Goal: Feedback & Contribution: Submit feedback/report problem

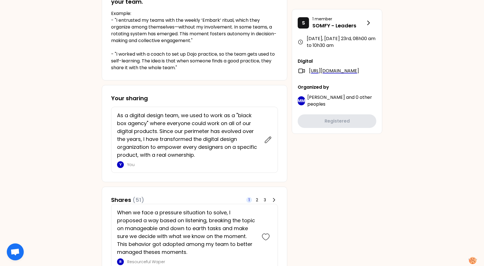
scroll to position [164, 0]
click at [251, 136] on p "As a digital design team, we used to work as a "black box agency" where everyon…" at bounding box center [189, 134] width 144 height 47
click at [257, 201] on span "2" at bounding box center [257, 200] width 2 height 6
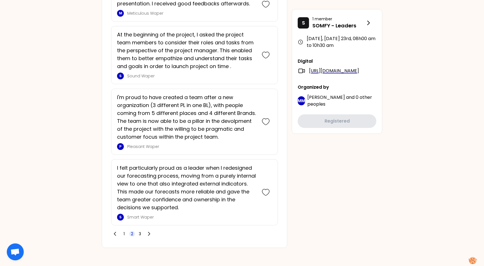
scroll to position [1305, 0]
click at [140, 235] on span "3" at bounding box center [140, 234] width 2 height 6
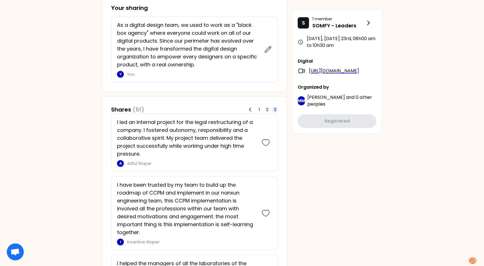
scroll to position [254, 0]
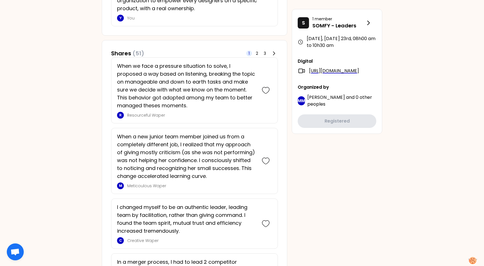
scroll to position [311, 0]
click at [265, 90] on icon at bounding box center [266, 90] width 8 height 8
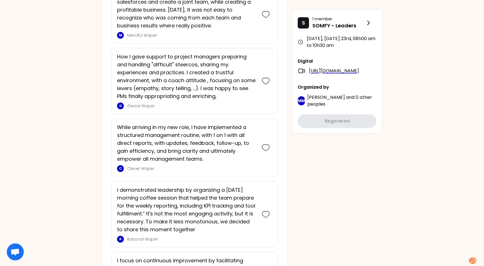
scroll to position [678, 0]
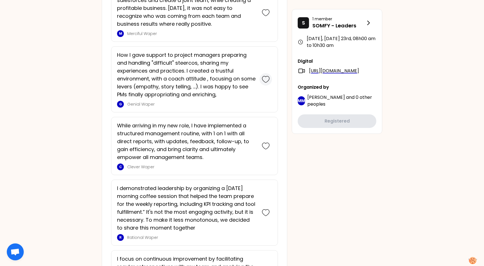
click at [266, 80] on icon at bounding box center [266, 79] width 8 height 8
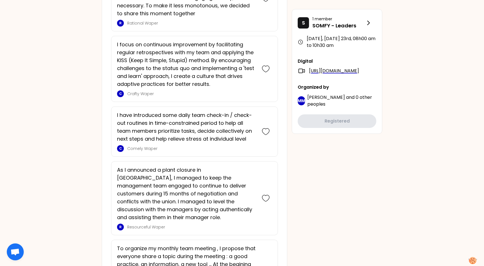
scroll to position [964, 0]
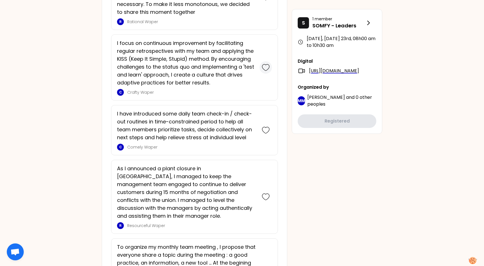
click at [270, 70] on div at bounding box center [265, 67] width 12 height 12
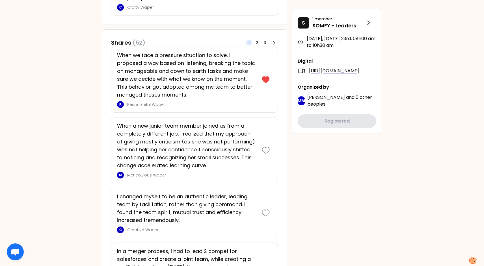
scroll to position [559, 0]
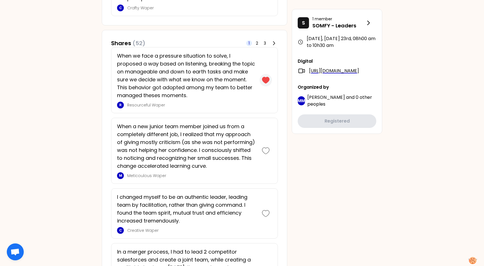
click at [266, 79] on icon at bounding box center [265, 80] width 7 height 6
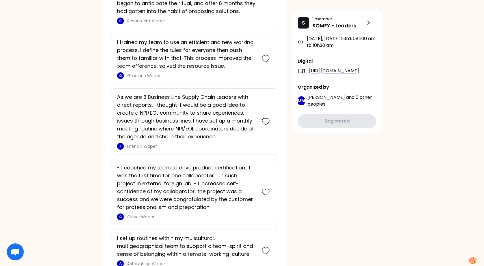
scroll to position [1583, 0]
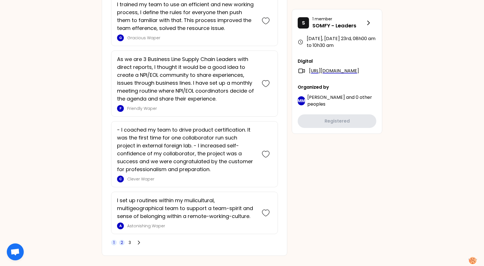
click at [121, 240] on span "2" at bounding box center [122, 243] width 2 height 6
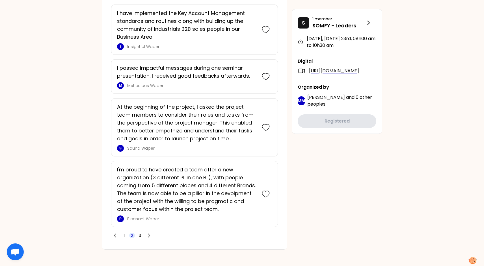
scroll to position [1449, 0]
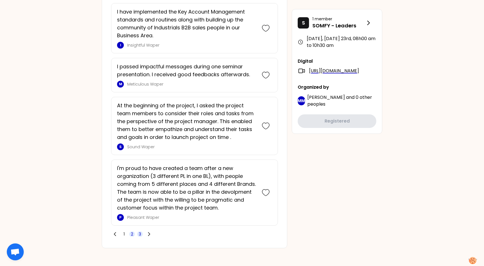
click at [141, 233] on span "3" at bounding box center [140, 234] width 6 height 6
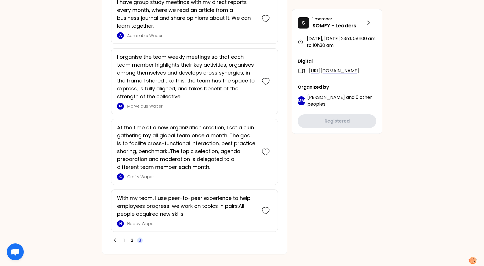
scroll to position [1086, 0]
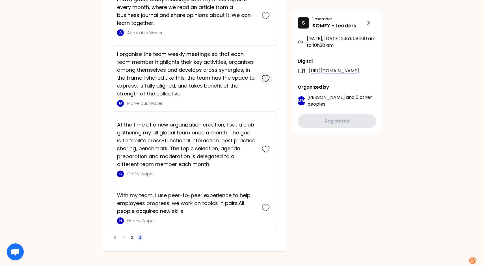
click at [267, 78] on icon at bounding box center [266, 79] width 8 height 8
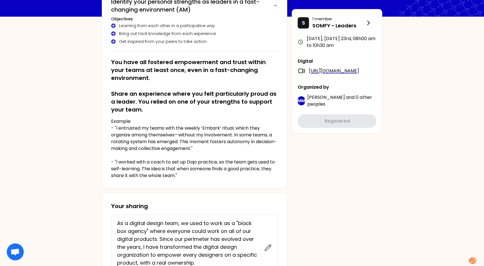
scroll to position [0, 0]
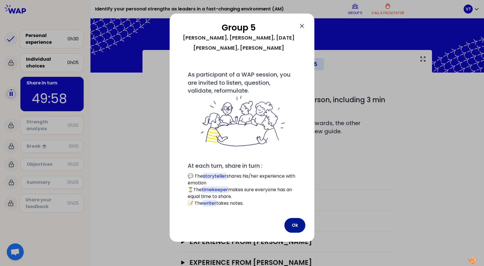
click at [291, 218] on button "Ok" at bounding box center [294, 225] width 21 height 15
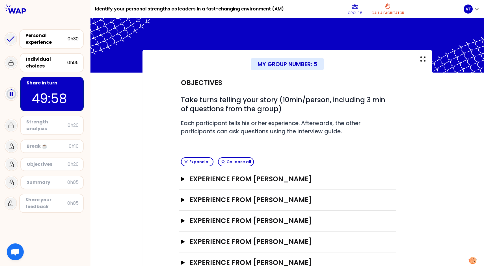
scroll to position [18, 0]
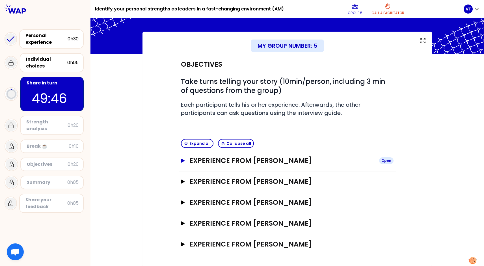
click at [181, 161] on icon "button" at bounding box center [183, 161] width 5 height 4
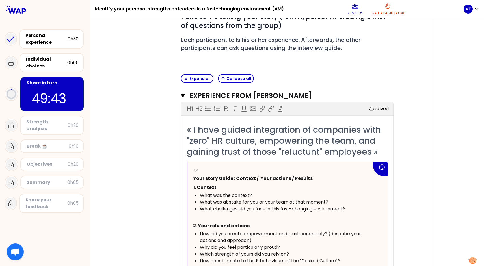
scroll to position [75, 0]
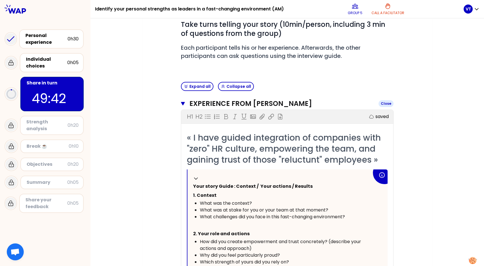
click at [183, 102] on icon "button" at bounding box center [183, 103] width 4 height 3
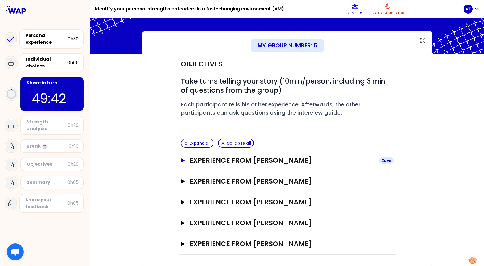
scroll to position [18, 0]
click at [181, 183] on icon "button" at bounding box center [182, 182] width 3 height 4
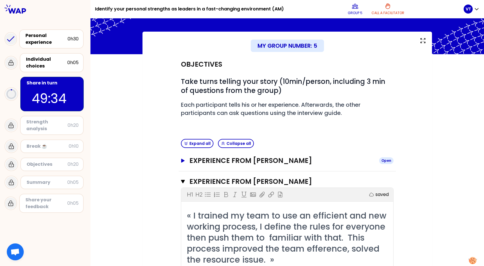
click at [186, 158] on button "Experience from [PERSON_NAME] Open" at bounding box center [287, 160] width 212 height 9
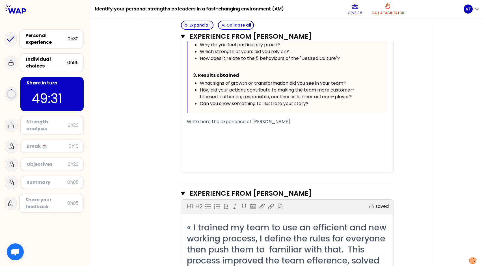
scroll to position [275, 0]
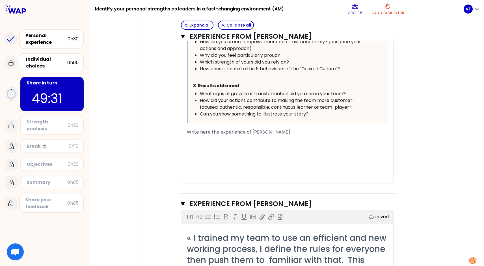
click at [219, 143] on div "﻿" at bounding box center [287, 145] width 201 height 7
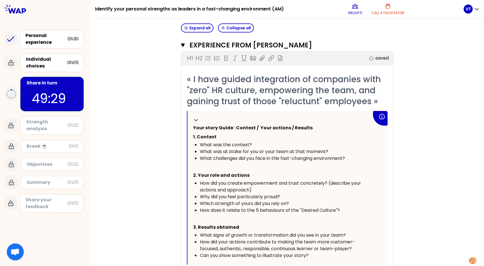
scroll to position [105, 0]
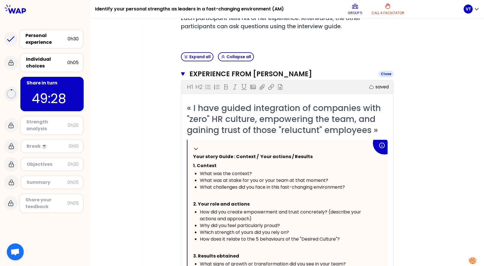
click at [182, 73] on icon "button" at bounding box center [183, 73] width 4 height 3
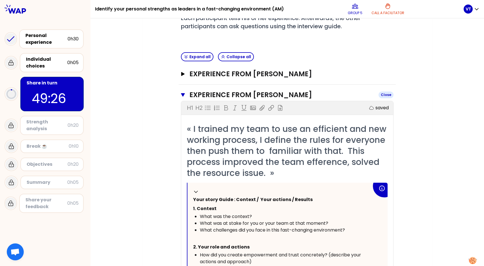
click at [183, 91] on button "Experience from [PERSON_NAME]" at bounding box center [287, 94] width 212 height 9
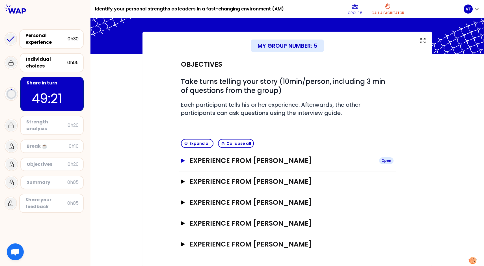
click at [183, 159] on icon "button" at bounding box center [183, 161] width 5 height 4
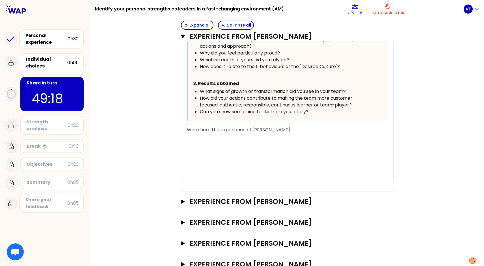
scroll to position [268, 0]
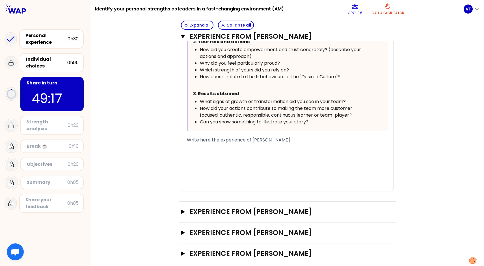
click at [200, 149] on div "﻿" at bounding box center [287, 147] width 201 height 7
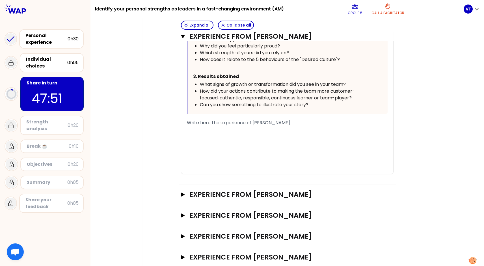
scroll to position [298, 0]
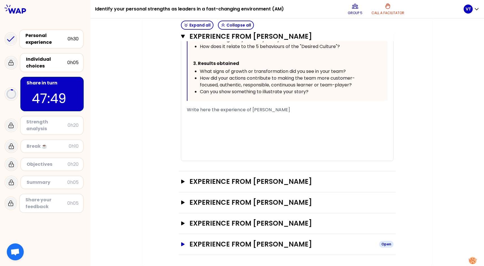
click at [182, 242] on button "Experience from [PERSON_NAME] Open" at bounding box center [287, 244] width 212 height 9
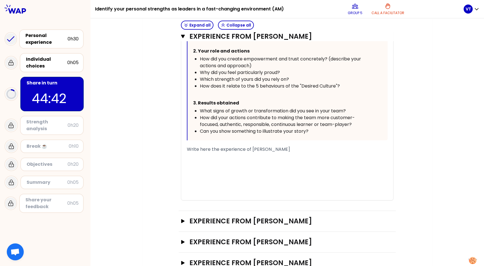
scroll to position [259, 0]
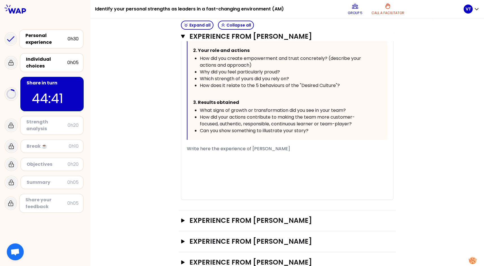
click at [153, 158] on div "My group number: 5 Objectives # Take turns telling your story (10min/person, in…" at bounding box center [286, 210] width 289 height 838
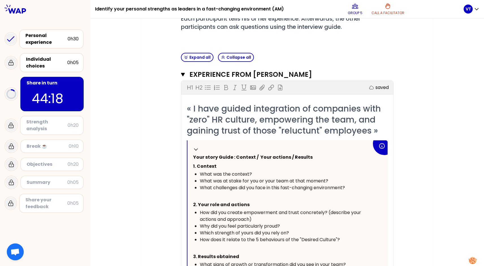
scroll to position [102, 0]
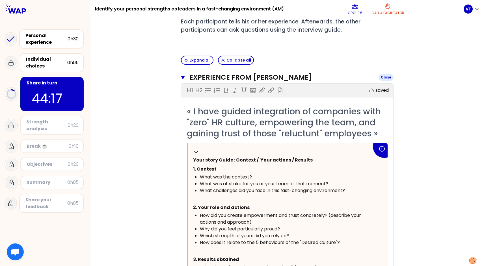
click at [185, 75] on button "Experience from [PERSON_NAME] Close" at bounding box center [287, 77] width 212 height 9
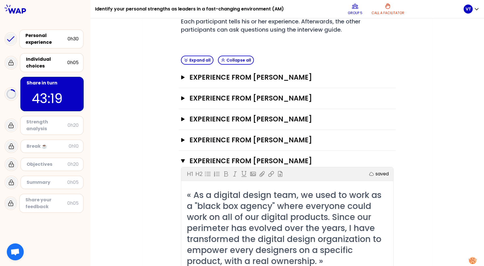
click at [44, 94] on p "43:19" at bounding box center [52, 99] width 41 height 20
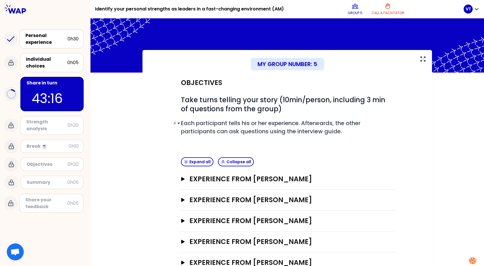
scroll to position [18, 0]
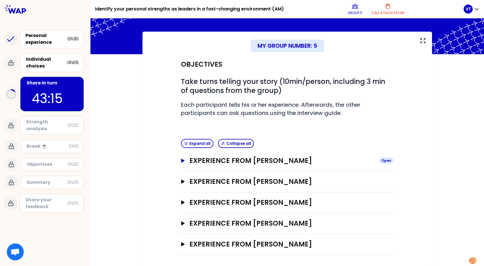
click at [181, 159] on icon "button" at bounding box center [182, 161] width 3 height 4
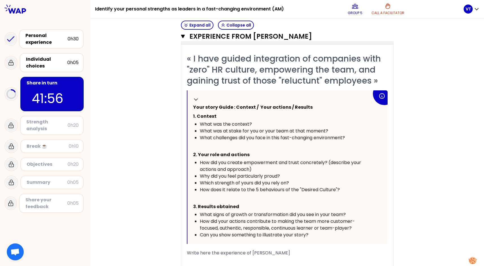
scroll to position [163, 0]
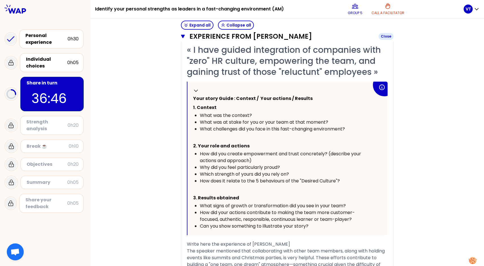
click at [183, 36] on icon "button" at bounding box center [183, 36] width 4 height 3
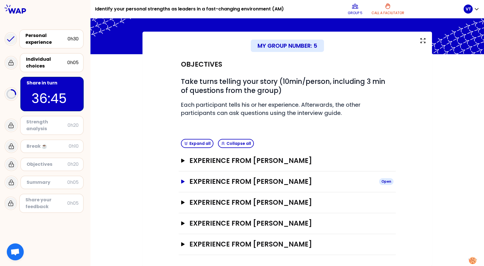
click at [183, 180] on icon "button" at bounding box center [183, 182] width 5 height 4
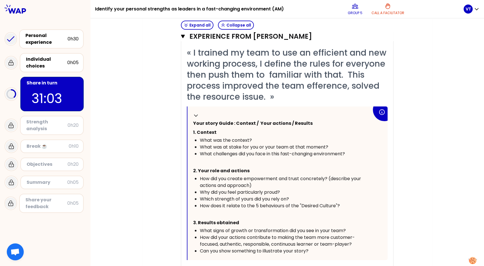
scroll to position [0, 0]
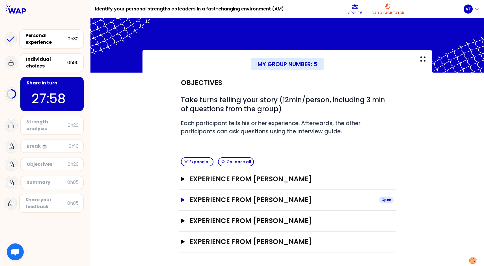
click at [181, 200] on icon "button" at bounding box center [183, 200] width 5 height 4
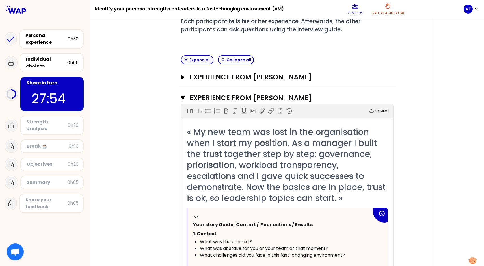
scroll to position [97, 0]
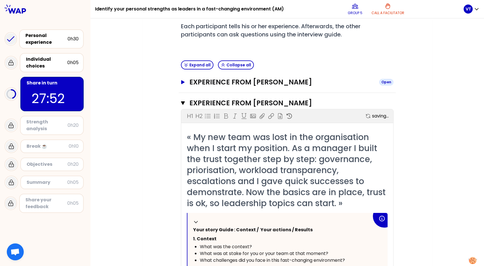
click at [184, 83] on icon "button" at bounding box center [183, 82] width 5 height 4
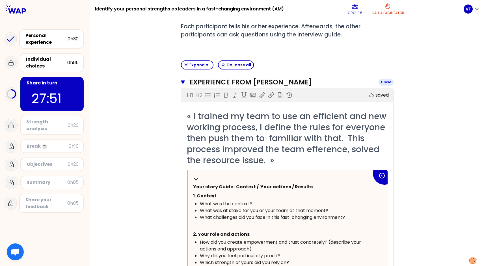
click at [184, 83] on icon "button" at bounding box center [183, 82] width 4 height 5
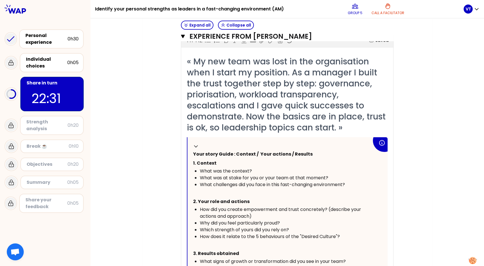
scroll to position [18, 0]
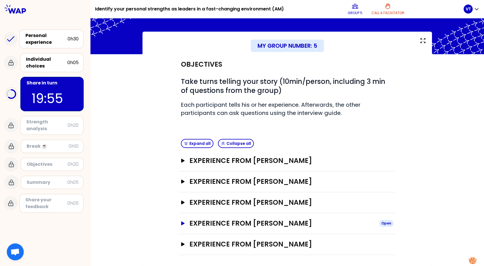
click at [184, 222] on icon "button" at bounding box center [183, 224] width 5 height 4
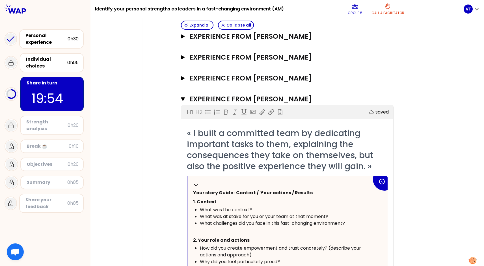
scroll to position [309, 0]
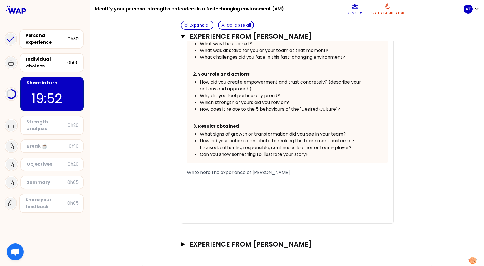
click at [211, 181] on div "﻿" at bounding box center [287, 179] width 201 height 7
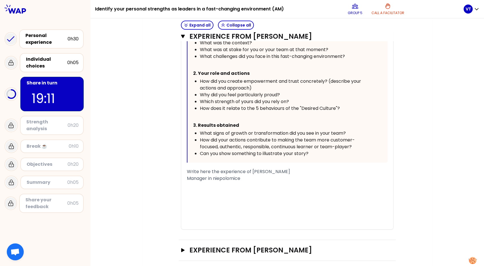
scroll to position [311, 0]
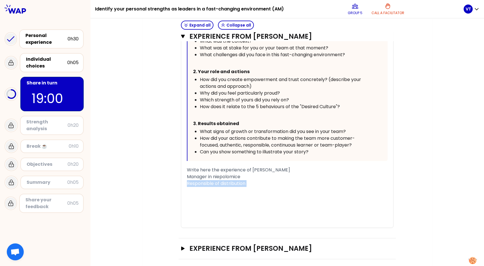
drag, startPoint x: 187, startPoint y: 189, endPoint x: 258, endPoint y: 194, distance: 71.6
click at [258, 194] on div "« I built a committed team by dedicating important tasks to them, explaining th…" at bounding box center [287, 93] width 201 height 269
drag, startPoint x: 206, startPoint y: 177, endPoint x: 174, endPoint y: 176, distance: 31.9
click at [174, 176] on div "Objectives # Take turns telling your story (10min/person, including 3 min of qu…" at bounding box center [287, 10] width 267 height 498
click at [205, 180] on div "Responsible of distribution in niepolomice" at bounding box center [287, 176] width 201 height 7
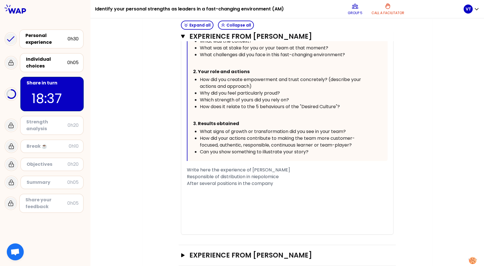
click at [187, 178] on span "Responsible of distribution in niepolomice After several positions in the compa…" at bounding box center [233, 179] width 92 height 13
click at [187, 184] on span "• Responsible of distribution in niepolomice After several positions in the com…" at bounding box center [234, 179] width 95 height 13
click at [276, 184] on span "• Responsible of distribution in niepolomice • After several positions in the c…" at bounding box center [234, 179] width 95 height 13
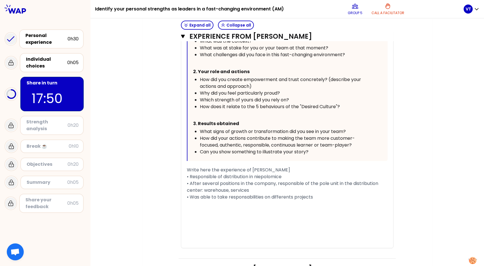
click at [293, 200] on span "• Was able to take responsabilities on differents projects" at bounding box center [250, 197] width 126 height 6
click at [322, 201] on div "• Was able to take responsabilities on different projects" at bounding box center [287, 197] width 201 height 7
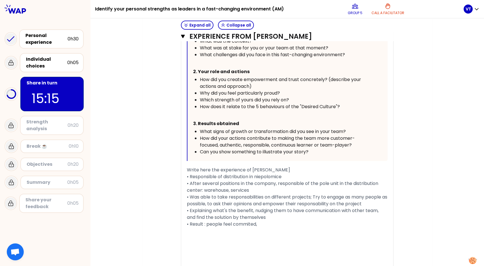
click at [274, 169] on span "Write here the experience of [PERSON_NAME]" at bounding box center [238, 170] width 103 height 6
click at [261, 235] on div "﻿" at bounding box center [287, 231] width 201 height 7
click at [267, 228] on div "• Result : people feel commited," at bounding box center [287, 224] width 201 height 7
click at [257, 177] on span "• Responsible of distribution in niepolomice • After several positions in the c…" at bounding box center [283, 183] width 192 height 20
click at [259, 190] on div "• Responsible of distribution in [GEOGRAPHIC_DATA] • After several positions in…" at bounding box center [287, 183] width 201 height 20
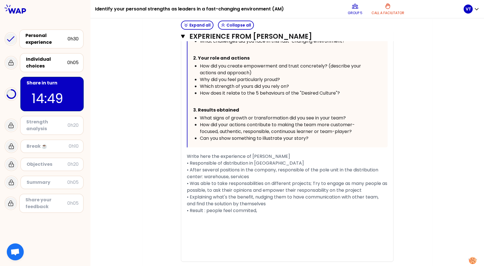
scroll to position [325, 0]
click at [188, 207] on span "• Explaining what's the benefit, nudging them to have communication with other …" at bounding box center [283, 199] width 193 height 13
click at [238, 207] on span "• With her team, try to explaining what's the benefit, nudging them to have com…" at bounding box center [270, 199] width 166 height 13
click at [277, 207] on span "• With her team, try to always explaining what's the benefit, nudging them to h…" at bounding box center [278, 199] width 183 height 13
click at [311, 207] on span "• With her team, try to always explain what's the benefit, nudging them to have…" at bounding box center [275, 199] width 176 height 13
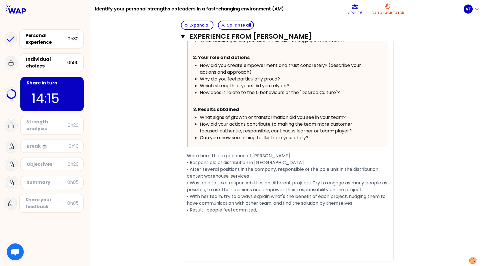
click at [260, 214] on div "• Result : people feel commited," at bounding box center [287, 210] width 201 height 7
click at [280, 156] on div "Write here the experience of [PERSON_NAME]" at bounding box center [287, 156] width 201 height 7
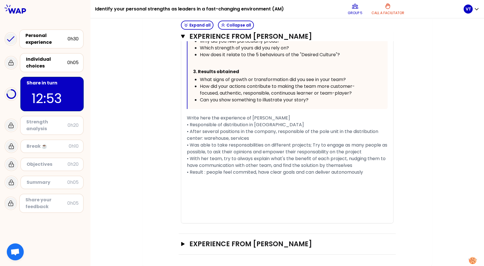
scroll to position [383, 0]
click at [272, 159] on span "• With her team, try to always explain what's the benefit of each project, nudg…" at bounding box center [287, 161] width 200 height 13
drag, startPoint x: 200, startPoint y: 159, endPoint x: 184, endPoint y: 158, distance: 16.1
click at [184, 158] on div "« I built a committed team by dedicating important tasks to them, explaining th…" at bounding box center [287, 65] width 212 height 316
click at [222, 159] on span "• With her team, try to always explain what's the benefit of each project, nudg…" at bounding box center [287, 161] width 200 height 13
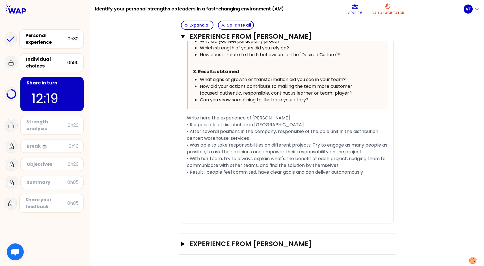
click at [265, 165] on div "• With her team, try to always explain what's the benefit of each project, nudg…" at bounding box center [287, 162] width 201 height 14
click at [181, 242] on icon "button" at bounding box center [182, 244] width 3 height 4
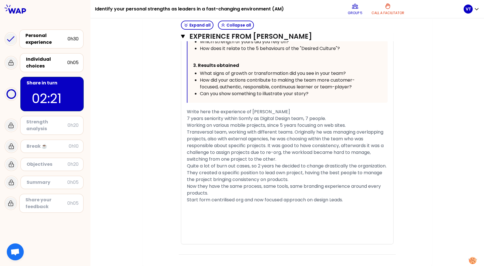
scroll to position [788, 0]
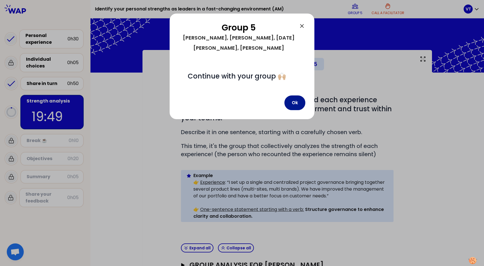
click at [295, 95] on button "Ok" at bounding box center [294, 102] width 21 height 15
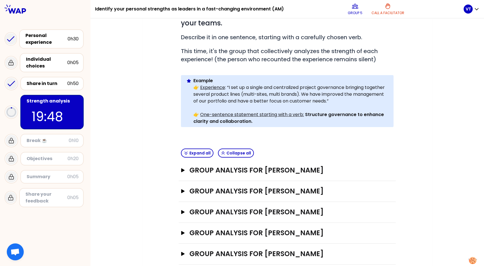
scroll to position [95, 0]
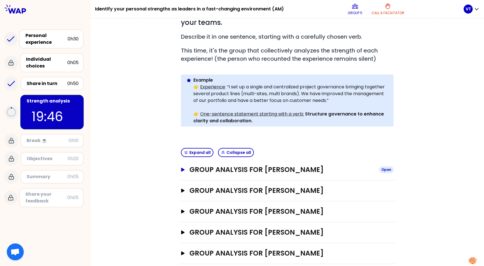
click at [184, 168] on icon "button" at bounding box center [183, 170] width 5 height 4
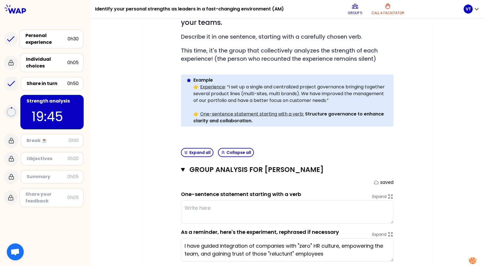
scroll to position [187, 0]
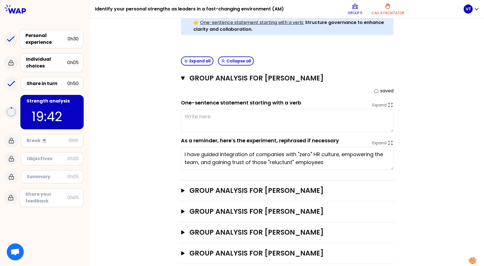
click at [228, 116] on textarea at bounding box center [287, 120] width 212 height 23
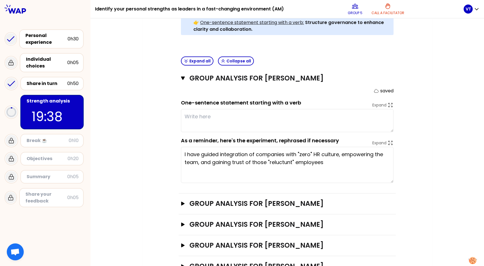
drag, startPoint x: 392, startPoint y: 160, endPoint x: 388, endPoint y: 173, distance: 13.2
click at [388, 173] on textarea "I have guided integration of companies with "zero" HR culture, empowering the t…" at bounding box center [287, 165] width 212 height 36
click at [238, 110] on textarea at bounding box center [287, 120] width 212 height 23
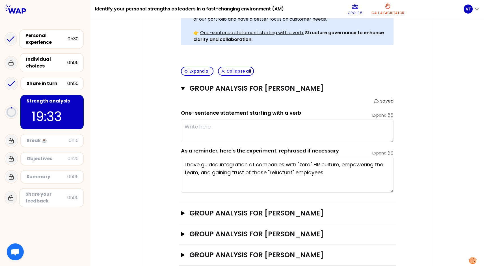
scroll to position [178, 0]
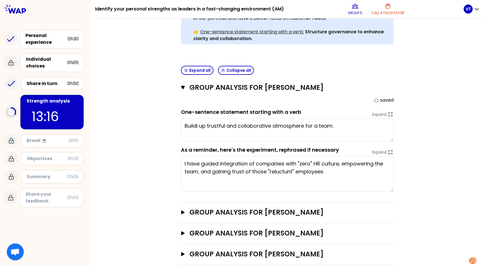
type textarea "Building up trustful and collaborative atmosphere for a team."
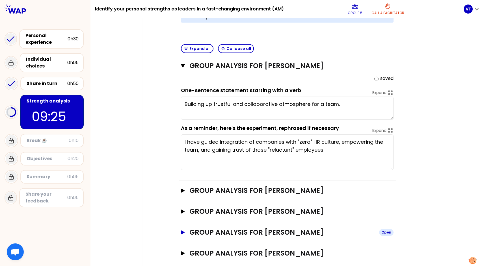
click at [181, 231] on icon "button" at bounding box center [183, 233] width 5 height 4
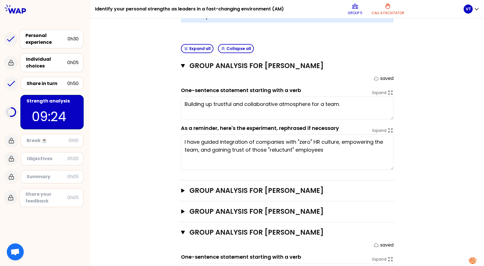
scroll to position [291, 0]
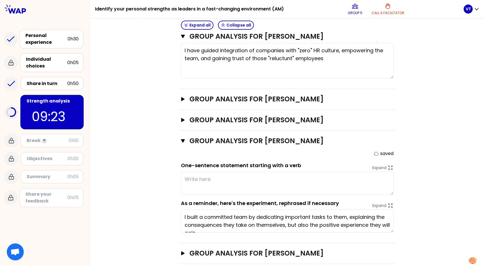
click at [215, 173] on textarea at bounding box center [287, 183] width 212 height 23
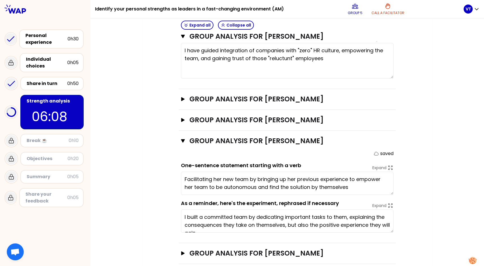
type textarea "Facilitating her new team by bringing up her previous experience to empower her…"
click at [160, 183] on div "Objectives # As a group, identify the strength behind each experience that help…" at bounding box center [287, 23] width 267 height 483
click at [184, 139] on icon "button" at bounding box center [183, 140] width 4 height 3
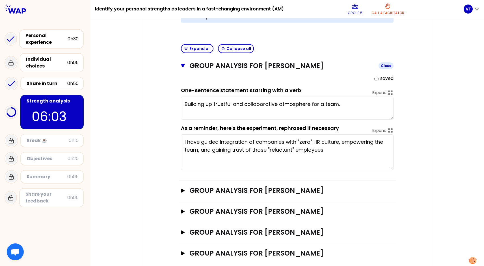
click at [183, 64] on icon "button" at bounding box center [183, 66] width 4 height 5
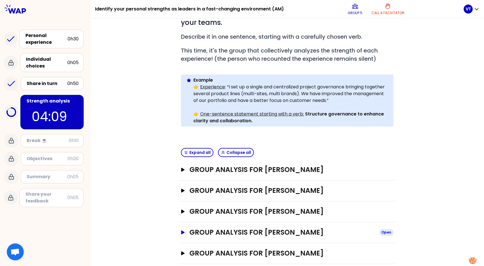
click at [181, 231] on icon "button" at bounding box center [182, 233] width 3 height 4
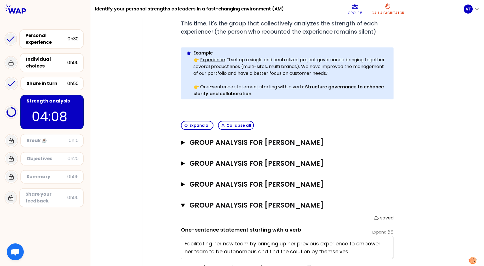
scroll to position [124, 0]
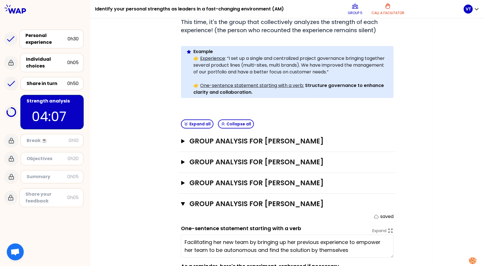
click at [213, 235] on textarea "Facilitating her new team by bringing up her previous experience to empower her…" at bounding box center [287, 246] width 212 height 23
type textarea "Facilitate her new team by bringing up her previous experience to empower her t…"
click at [151, 196] on div "My group number: 5 Objectives # As a group, identify the strength behind each e…" at bounding box center [286, 132] width 289 height 413
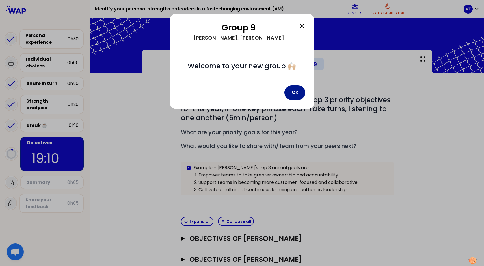
click at [292, 93] on button "Ok" at bounding box center [294, 92] width 21 height 15
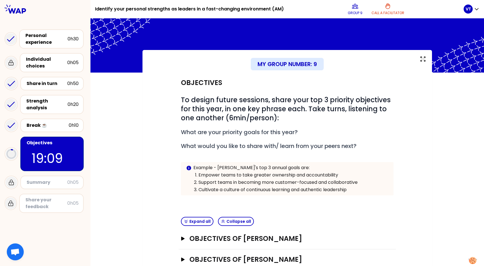
scroll to position [36, 0]
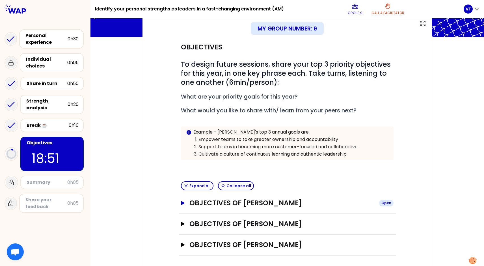
click at [184, 202] on icon "button" at bounding box center [182, 203] width 3 height 4
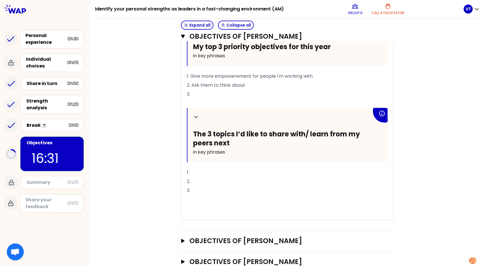
scroll to position [260, 0]
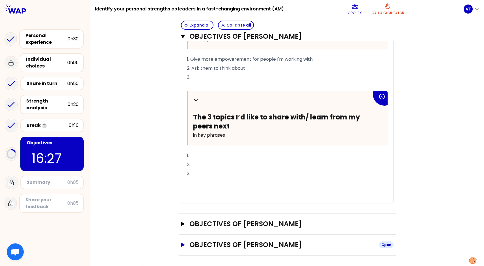
click at [183, 245] on icon "button" at bounding box center [182, 245] width 3 height 4
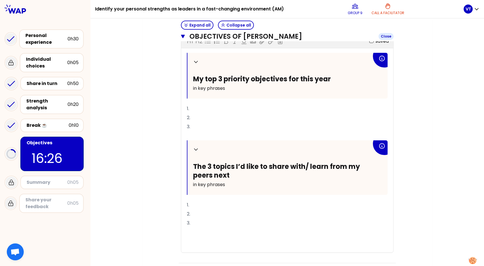
scroll to position [484, 0]
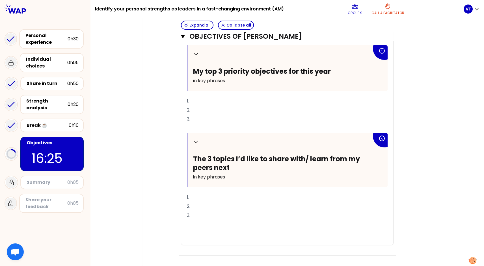
click at [209, 99] on p "1." at bounding box center [287, 101] width 201 height 9
click at [199, 108] on p "2." at bounding box center [287, 110] width 201 height 9
drag, startPoint x: 203, startPoint y: 109, endPoint x: 192, endPoint y: 108, distance: 11.4
click at [192, 108] on span "2. Make my team" at bounding box center [206, 110] width 38 height 6
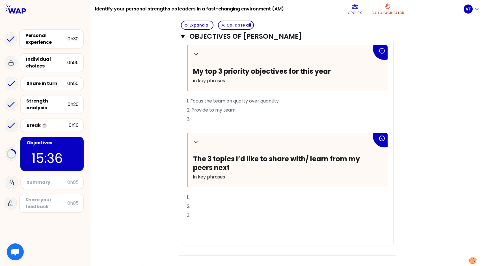
click at [244, 111] on p "2. Provide to my team" at bounding box center [287, 110] width 201 height 9
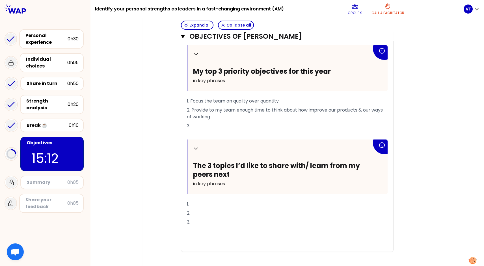
click at [209, 124] on p "3." at bounding box center [287, 125] width 201 height 9
click at [303, 125] on span "3. Simplify our process and streamline the access of real users" at bounding box center [256, 126] width 138 height 6
drag, startPoint x: 335, startPoint y: 126, endPoint x: 191, endPoint y: 126, distance: 143.8
click at [191, 126] on p "3. Simplify our process and streamline the access on real users" at bounding box center [287, 125] width 201 height 9
copy span "Simplify our process and streamline the access on real users"
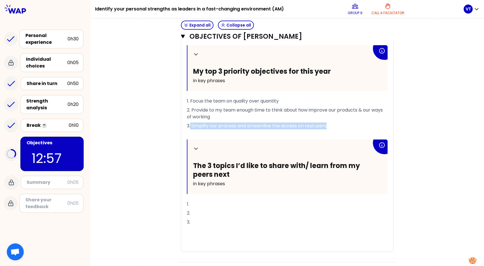
click at [282, 126] on span "3. Simplify our process and streamline the access on real users" at bounding box center [257, 126] width 140 height 6
click at [297, 125] on span "3. Simplify our process and streamline access on real users" at bounding box center [252, 126] width 131 height 6
click at [219, 202] on p "1." at bounding box center [287, 204] width 201 height 9
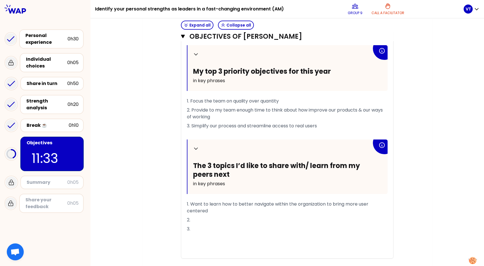
click at [217, 225] on p "3." at bounding box center [287, 229] width 201 height 9
click at [214, 218] on p "2." at bounding box center [287, 220] width 201 height 9
click at [207, 227] on p "3." at bounding box center [287, 229] width 201 height 9
click at [213, 209] on p "1. Want to learn how to better navigate within the organization to bring more u…" at bounding box center [287, 208] width 201 height 16
click at [202, 225] on p "3." at bounding box center [287, 229] width 201 height 9
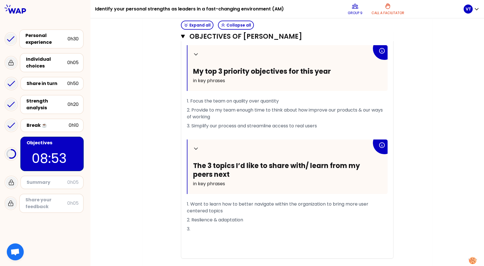
click at [199, 218] on span "2. Reslience & adaptation" at bounding box center [215, 220] width 56 height 6
click at [209, 226] on p "3." at bounding box center [287, 229] width 201 height 9
click at [192, 228] on span "3. Simplification" at bounding box center [204, 229] width 34 height 6
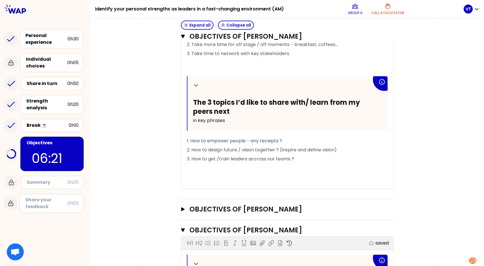
scroll to position [327, 0]
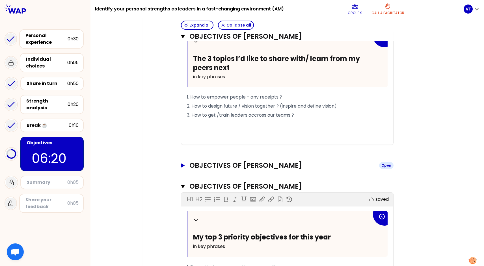
click at [184, 164] on icon "button" at bounding box center [183, 166] width 5 height 4
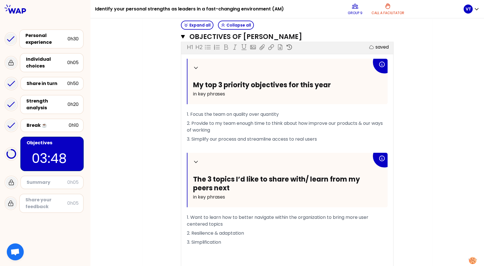
scroll to position [717, 0]
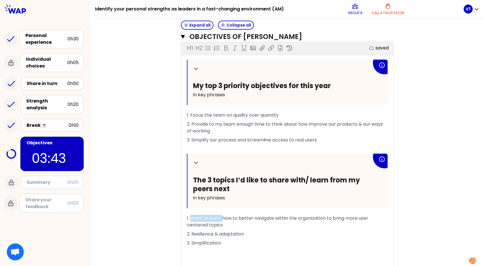
drag, startPoint x: 222, startPoint y: 217, endPoint x: 192, endPoint y: 217, distance: 29.9
click at [192, 217] on span "1. Want to learn how to better navigate within the organization to bring more u…" at bounding box center [278, 221] width 183 height 13
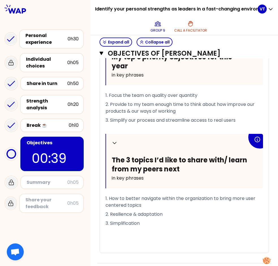
scroll to position [843, 0]
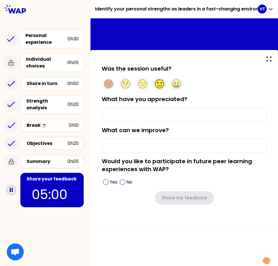
click at [160, 85] on circle at bounding box center [159, 84] width 9 height 9
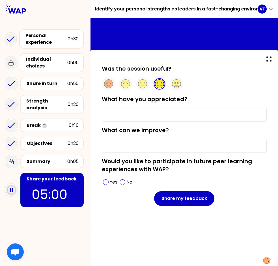
click at [142, 115] on input "What have you appreciated?" at bounding box center [184, 115] width 165 height 14
type input "Sharing with other colleagues"
click at [105, 181] on span at bounding box center [106, 182] width 6 height 6
click at [170, 147] on input "What can we improve?" at bounding box center [184, 146] width 165 height 14
click at [105, 145] on input "less different" at bounding box center [184, 146] width 165 height 14
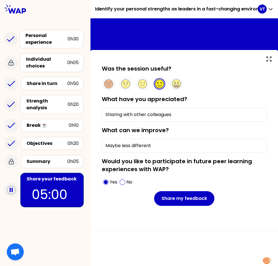
click at [156, 143] on input "Maybe less different" at bounding box center [184, 146] width 165 height 14
drag, startPoint x: 179, startPoint y: 148, endPoint x: 122, endPoint y: 147, distance: 56.8
click at [122, 147] on input "Maybe less differents exercises" at bounding box center [184, 146] width 165 height 14
type input "Maybe extend the time for each exercise"
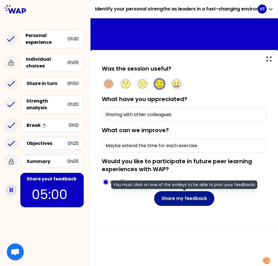
click at [186, 200] on button "Share my feedback" at bounding box center [184, 198] width 60 height 15
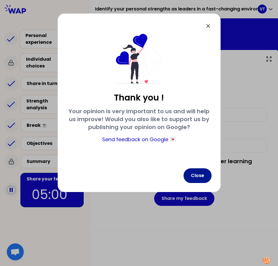
click at [196, 174] on button "Close" at bounding box center [197, 175] width 28 height 15
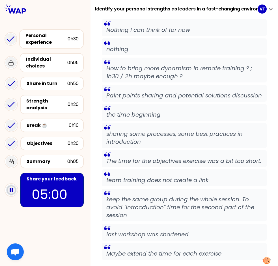
scroll to position [1423, 0]
